Goal: Use online tool/utility: Utilize a website feature to perform a specific function

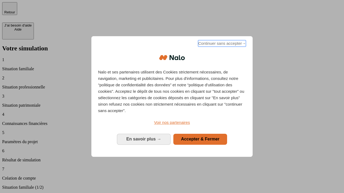
click at [221, 44] on span "Continuer sans accepter →" at bounding box center [222, 43] width 48 height 6
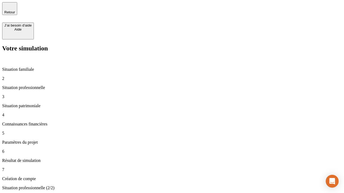
type input "30 000"
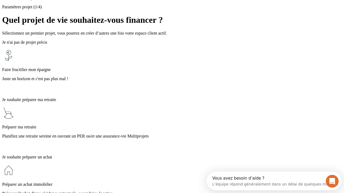
scroll to position [5, 0]
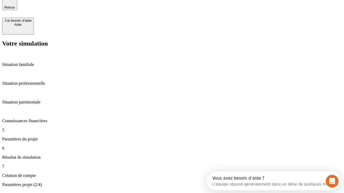
type input "25"
type input "1 000"
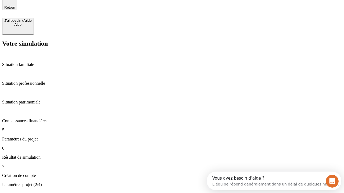
type input "640"
